Goal: Check status: Check status

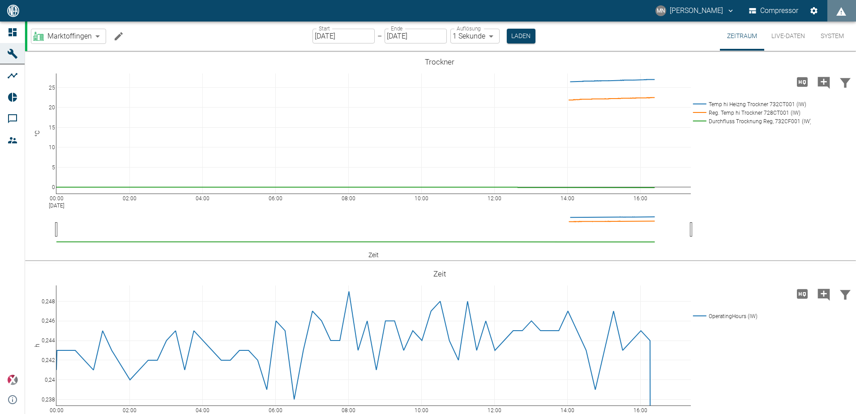
click at [783, 30] on button "Live-Daten" at bounding box center [789, 36] width 48 height 29
